Goal: Task Accomplishment & Management: Manage account settings

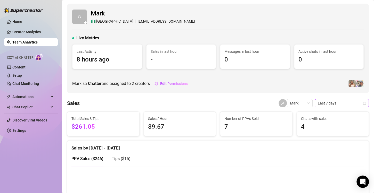
click at [331, 106] on span "Last 7 days" at bounding box center [342, 104] width 48 height 8
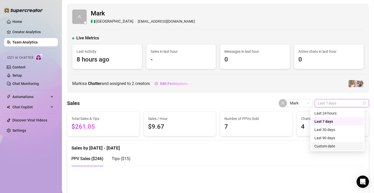
click at [320, 148] on div "Custom date" at bounding box center [337, 147] width 46 height 6
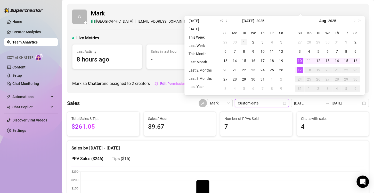
type input "[DATE]"
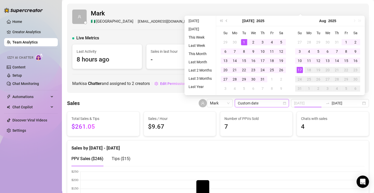
click at [243, 44] on div "1" at bounding box center [244, 42] width 6 height 6
click at [244, 44] on div "1" at bounding box center [244, 42] width 6 height 6
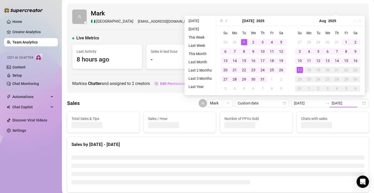
type input "[DATE]"
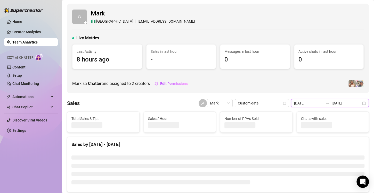
click at [307, 102] on input "[DATE]" at bounding box center [308, 104] width 29 height 6
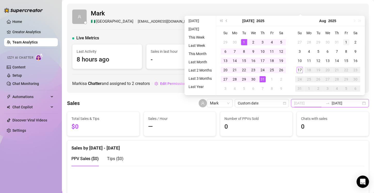
type input "[DATE]"
click at [343, 41] on div "1" at bounding box center [346, 42] width 6 height 6
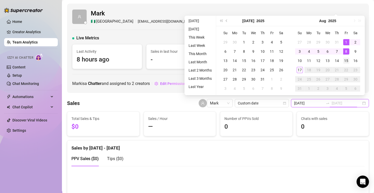
type input "[DATE]"
click at [346, 60] on div "15" at bounding box center [346, 61] width 6 height 6
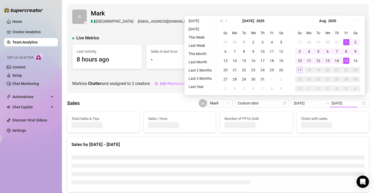
type input "[DATE]"
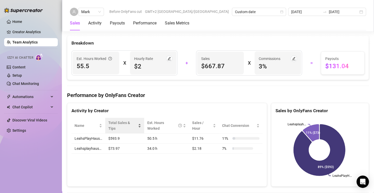
scroll to position [593, 0]
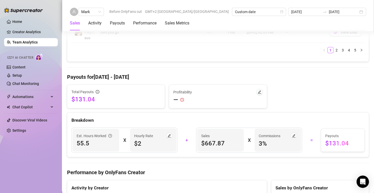
click at [180, 99] on icon "exclamation-circle" at bounding box center [182, 100] width 4 height 4
click at [258, 91] on icon "edit" at bounding box center [260, 93] width 4 height 4
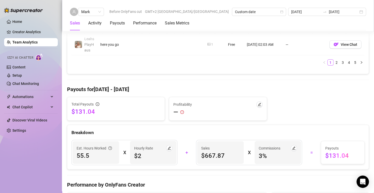
scroll to position [593, 0]
